Goal: Information Seeking & Learning: Learn about a topic

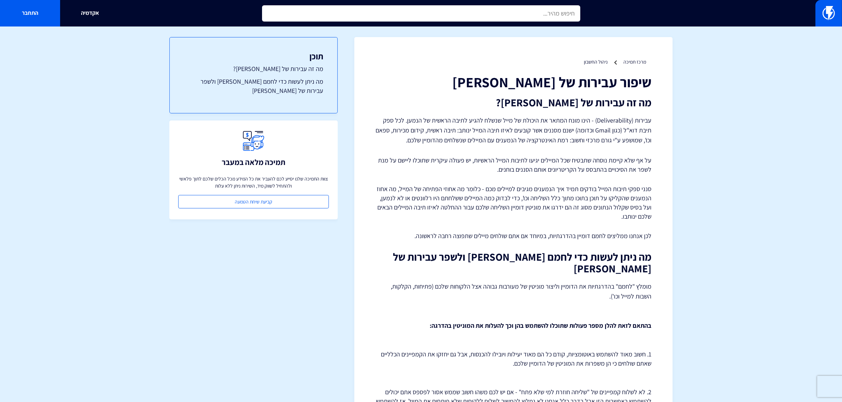
click at [461, 20] on input "text" at bounding box center [421, 13] width 318 height 16
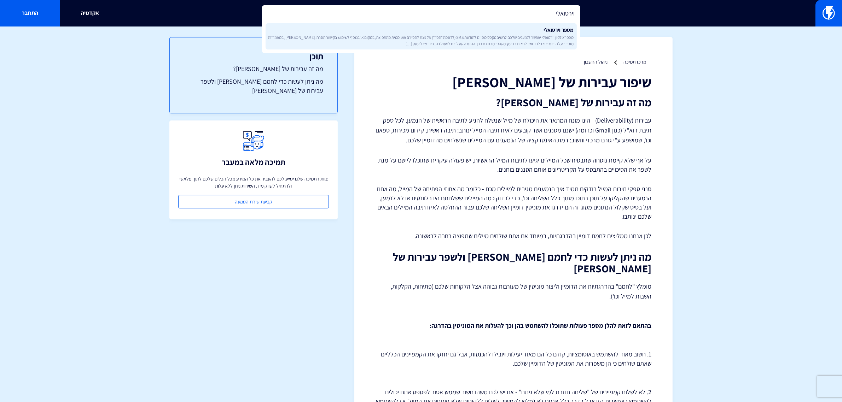
type input "וירטואלי"
click at [492, 40] on span "מספר טלפון וירטואלי יאפשר לנמענים שלכם להשיב טקסט מסוים להודעת SMS (לדוגמה “הסר…" at bounding box center [421, 40] width 306 height 12
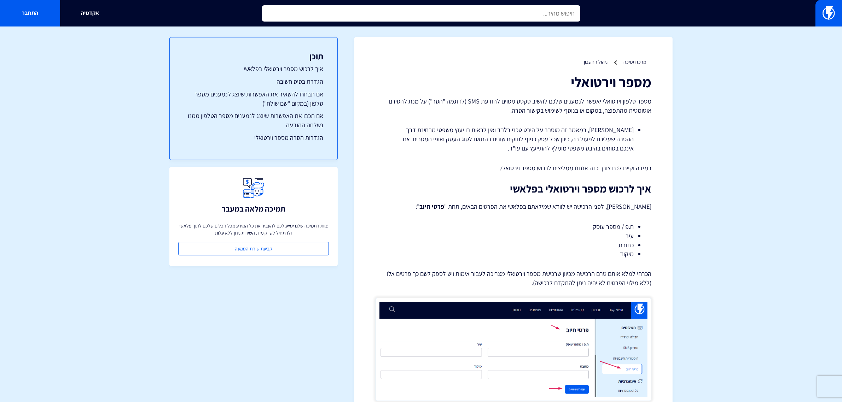
click at [523, 11] on input "text" at bounding box center [421, 13] width 318 height 16
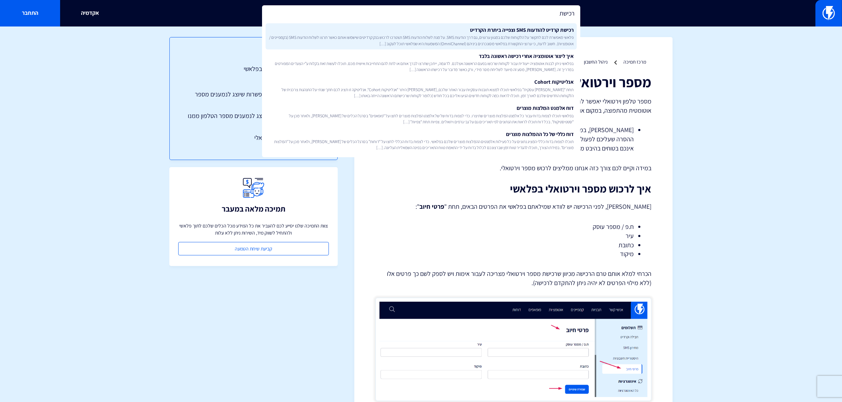
type input "רכישת"
click at [535, 26] on link "רכישת קרדיט להודעות SMS וצפייה ביתרת הקרדיט פלאשי מאפשרת לכם לתקשר על הלקוחות ש…" at bounding box center [421, 36] width 311 height 26
